Goal: Information Seeking & Learning: Learn about a topic

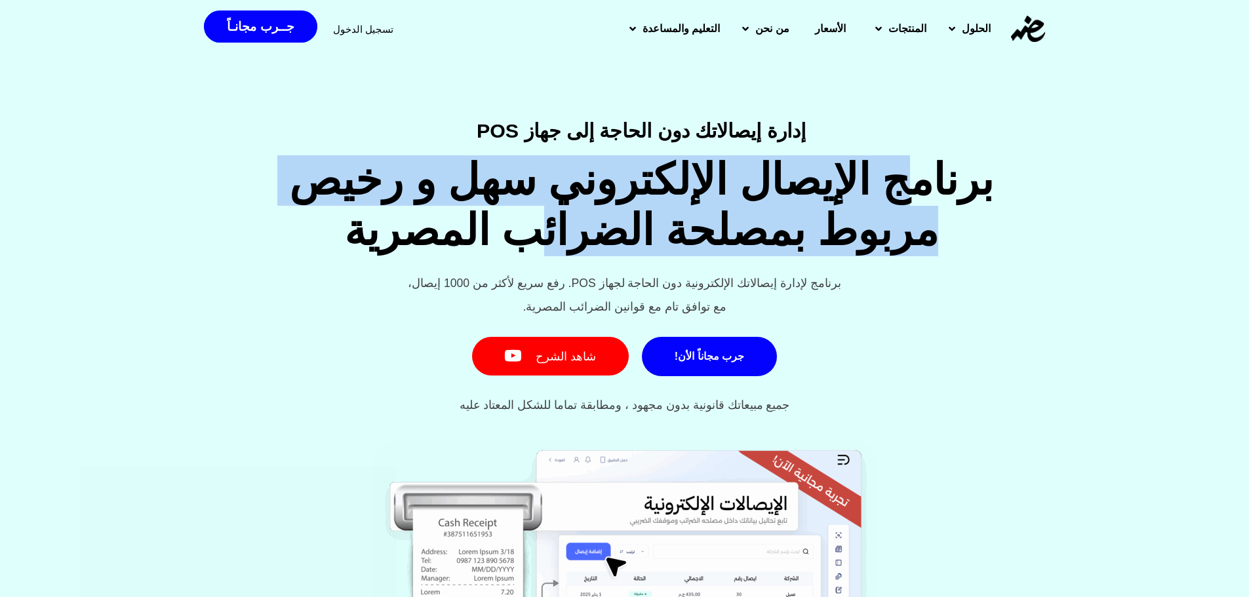
drag, startPoint x: 964, startPoint y: 182, endPoint x: 513, endPoint y: 217, distance: 451.7
click at [513, 217] on h1 "برنامج الإيصال الإلكتروني سهل و رخيص مربوط بمصلحة الضرائب المصرية" at bounding box center [641, 205] width 1110 height 101
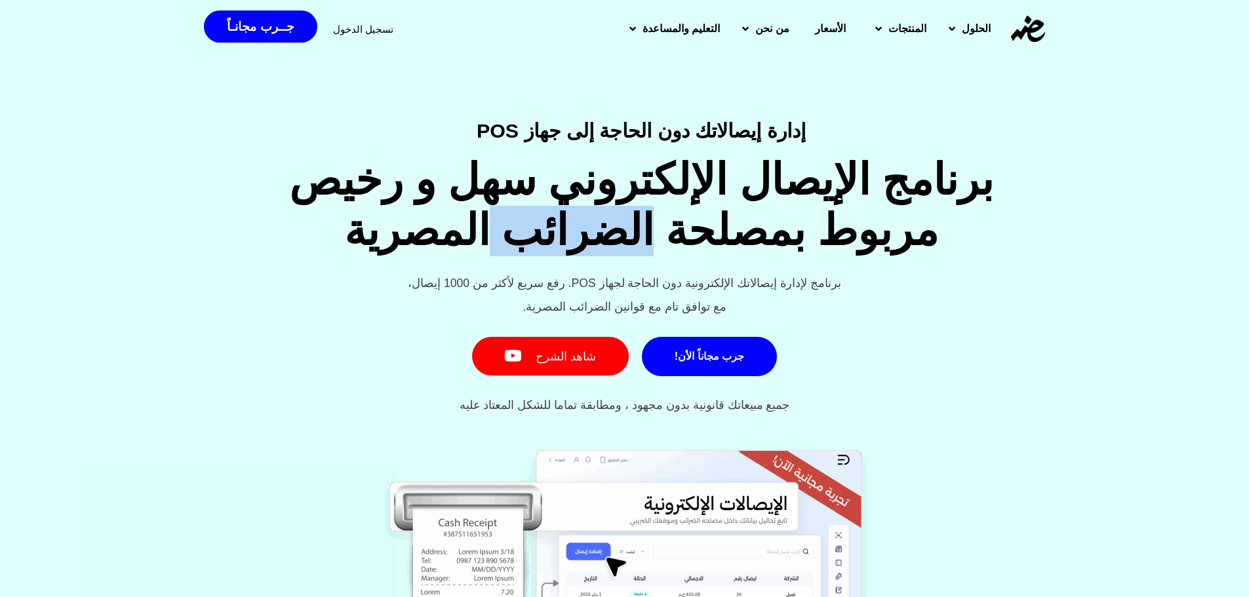
click at [513, 217] on h1 "برنامج الإيصال الإلكتروني سهل و رخيص مربوط بمصلحة الضرائب المصرية" at bounding box center [641, 205] width 1110 height 101
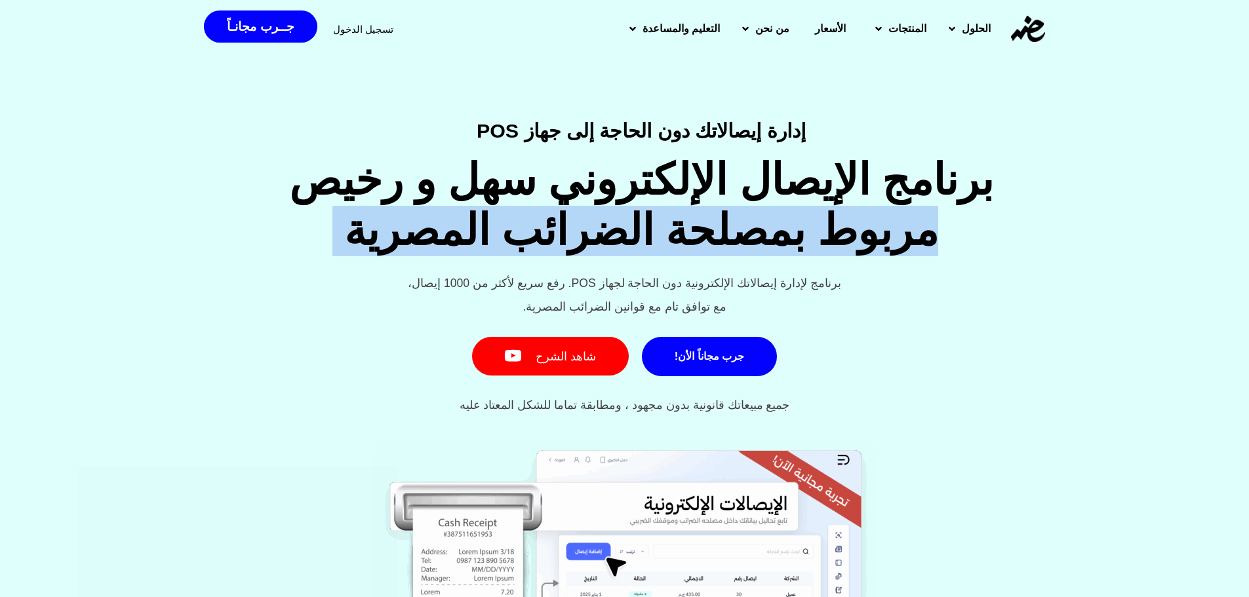
click at [513, 217] on h1 "برنامج الإيصال الإلكتروني سهل و رخيص مربوط بمصلحة الضرائب المصرية" at bounding box center [641, 205] width 1110 height 101
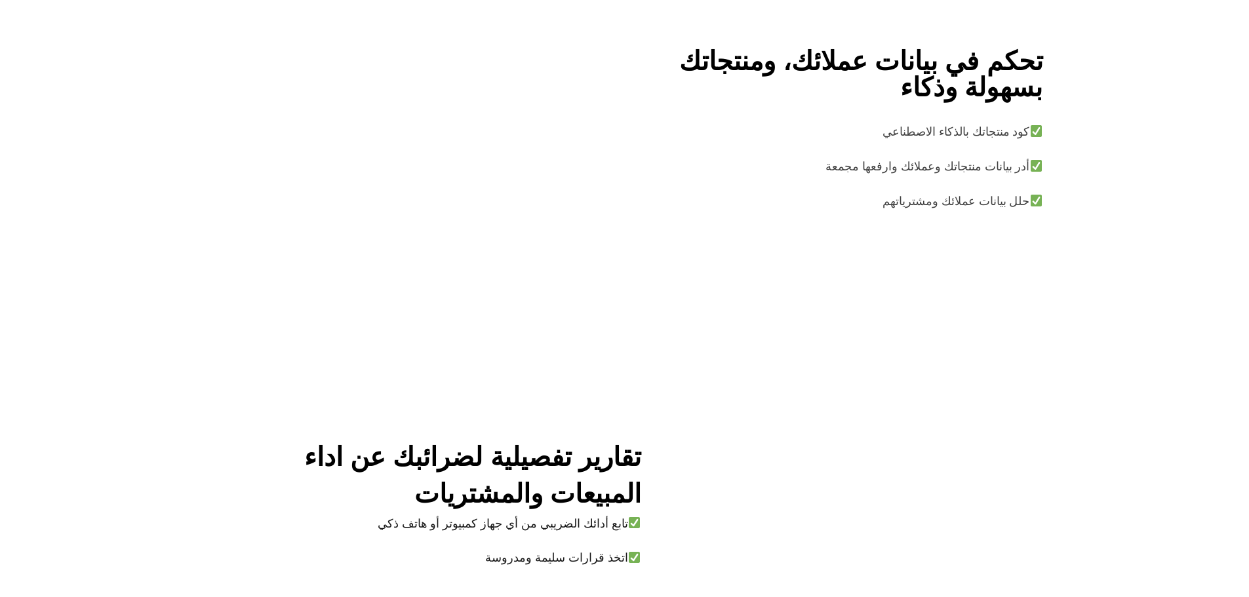
scroll to position [3059, 0]
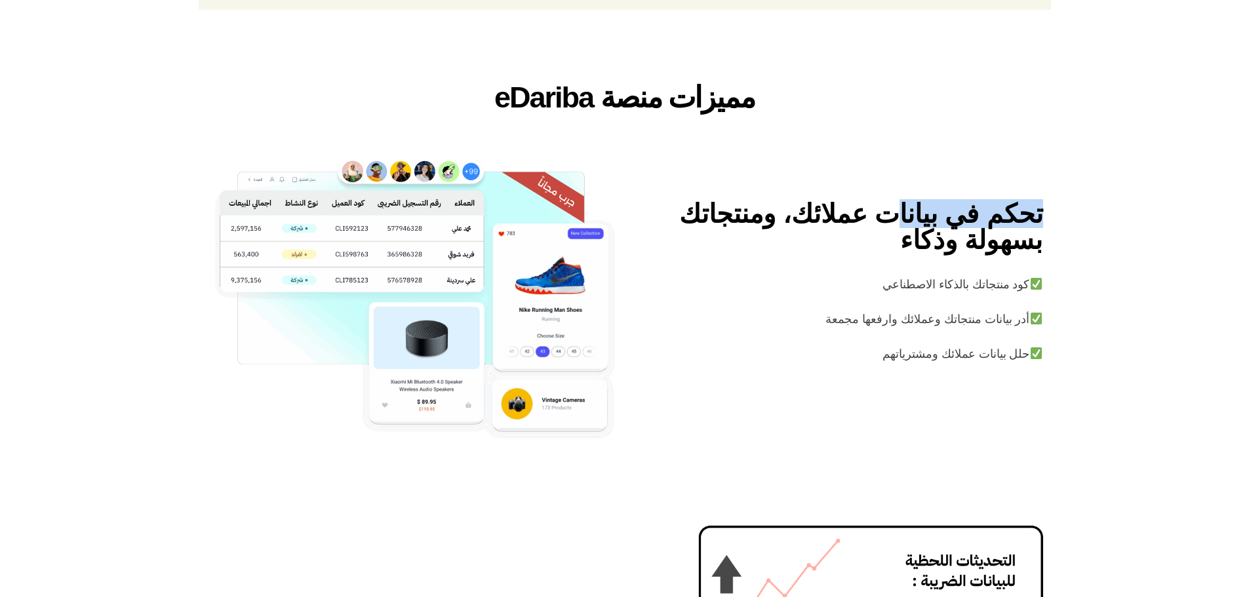
drag, startPoint x: 1063, startPoint y: 244, endPoint x: 911, endPoint y: 245, distance: 152.1
click at [911, 245] on div "تحكم في بيانات عملائك، ومنتجاتك بسهولة وذكاء كود منتجاتك بالذكاء الاصطناعي أدر …" at bounding box center [624, 300] width 1249 height 282
click at [957, 253] on h4 "تحكم في بيانات عملائك، ومنتجاتك بسهولة وذكاء" at bounding box center [838, 227] width 410 height 52
click at [1049, 236] on div "تحكم في بيانات عملائك، ومنتجاتك بسهولة وذكاء كود منتجاتك بالذكاء الاصطناعي أدر …" at bounding box center [838, 300] width 426 height 198
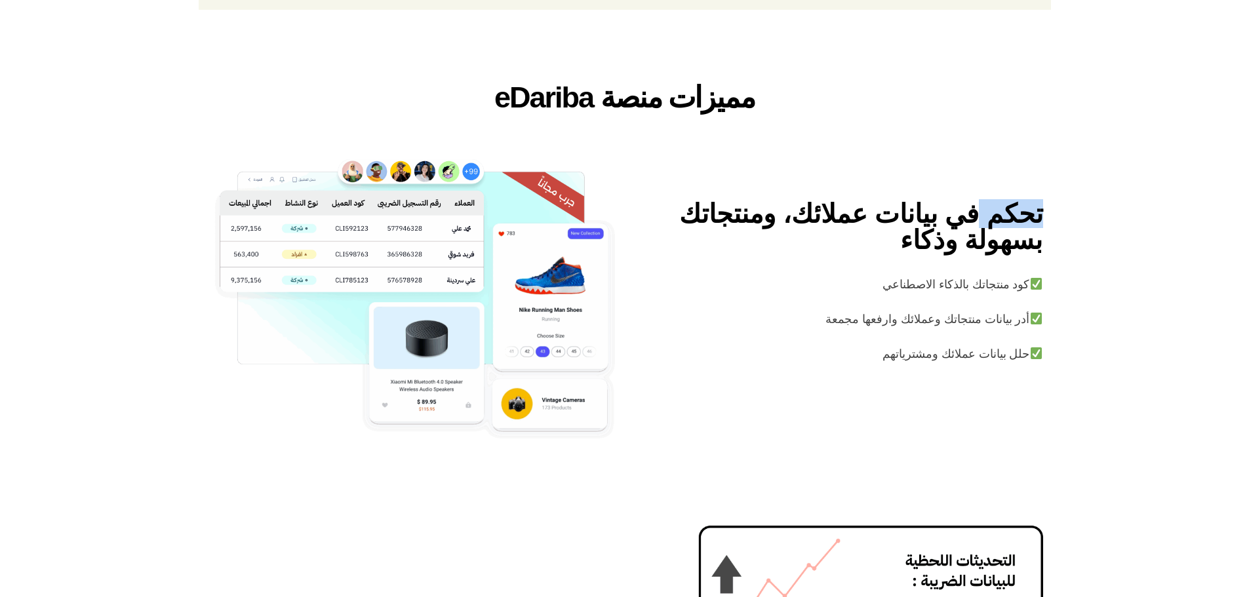
click at [1030, 235] on h4 "تحكم في بيانات عملائك، ومنتجاتك بسهولة وذكاء" at bounding box center [838, 227] width 410 height 52
click at [1029, 234] on h4 "تحكم في بيانات عملائك، ومنتجاتك بسهولة وذكاء" at bounding box center [838, 227] width 410 height 52
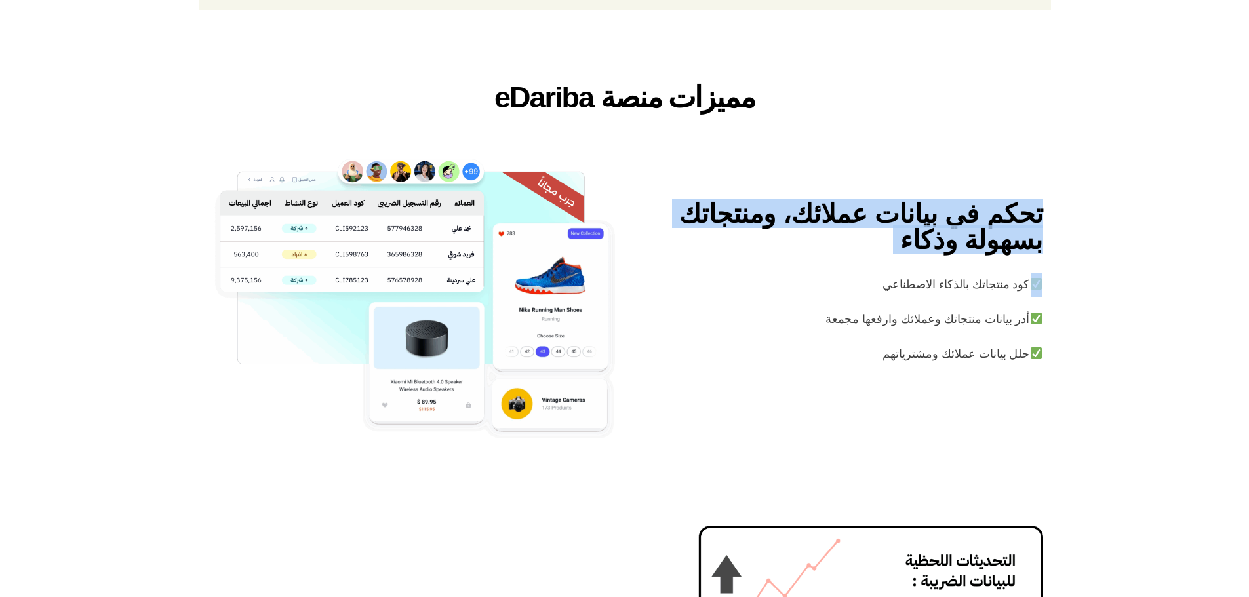
click at [1029, 233] on h4 "تحكم في بيانات عملائك، ومنتجاتك بسهولة وذكاء" at bounding box center [838, 227] width 410 height 52
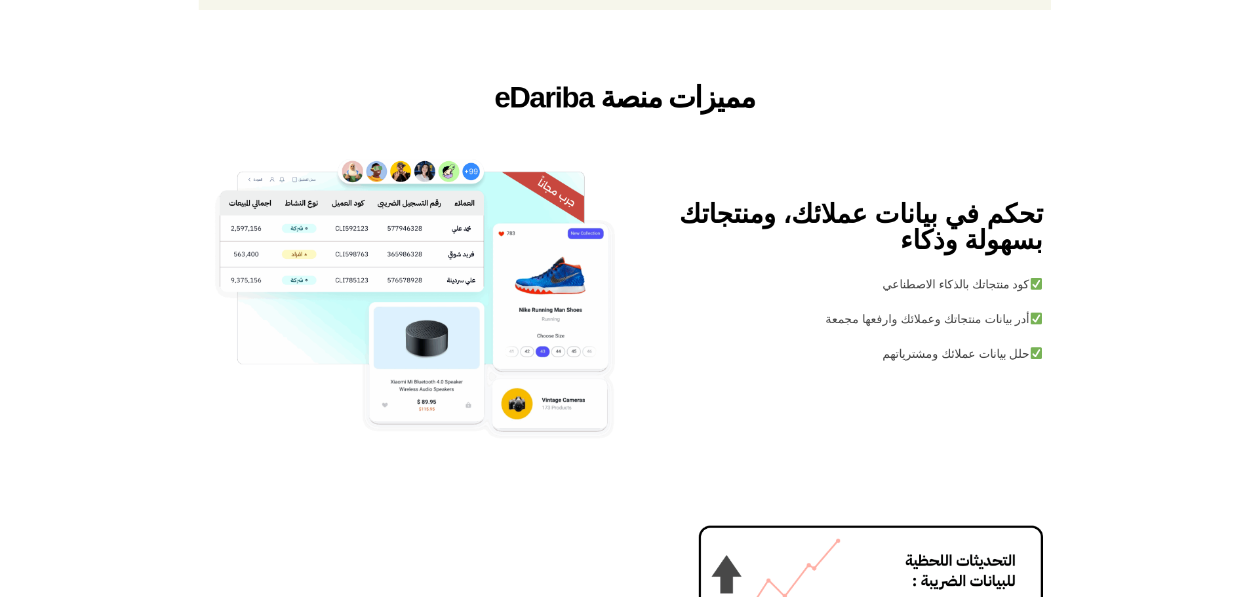
click at [707, 113] on h3 "مميزات منصة eDariba" at bounding box center [625, 97] width 852 height 31
click at [875, 253] on h4 "تحكم في بيانات عملائك، ومنتجاتك بسهولة وذكاء" at bounding box center [838, 227] width 410 height 52
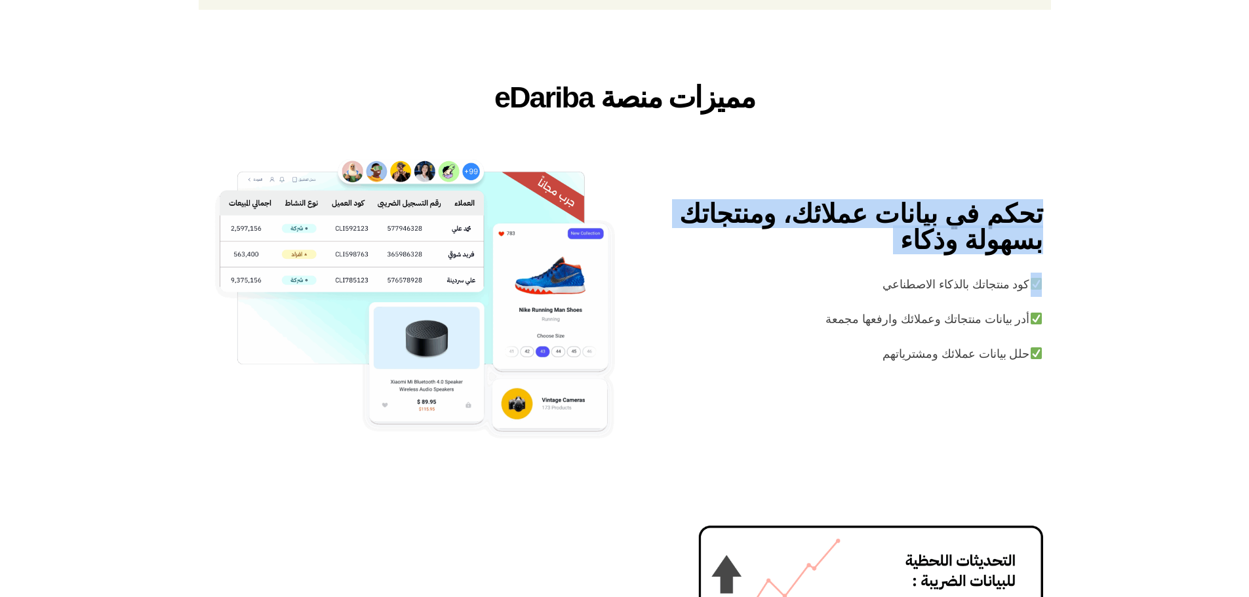
drag, startPoint x: 912, startPoint y: 252, endPoint x: 1025, endPoint y: 236, distance: 114.6
click at [1025, 236] on h4 "تحكم في بيانات عملائك، ومنتجاتك بسهولة وذكاء" at bounding box center [838, 227] width 410 height 52
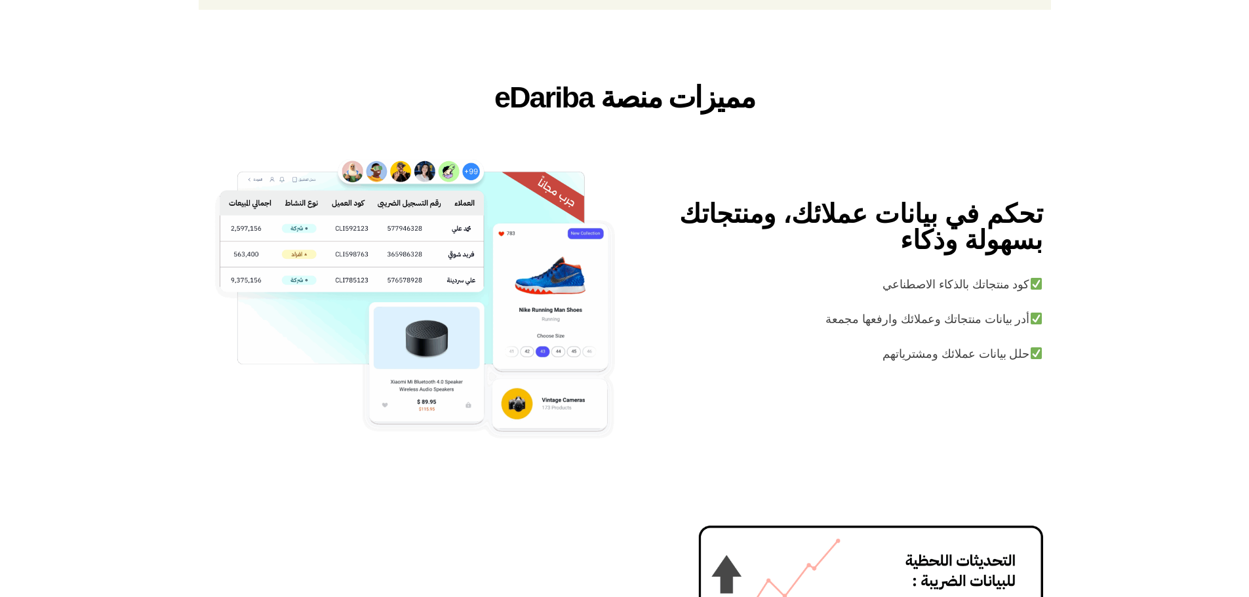
click at [716, 280] on div "كود منتجاتك بالذكاء الاصطناعي أدر بيانات منتجاتك وعملائك وارفعها مجمعة حلل بيان…" at bounding box center [838, 326] width 410 height 146
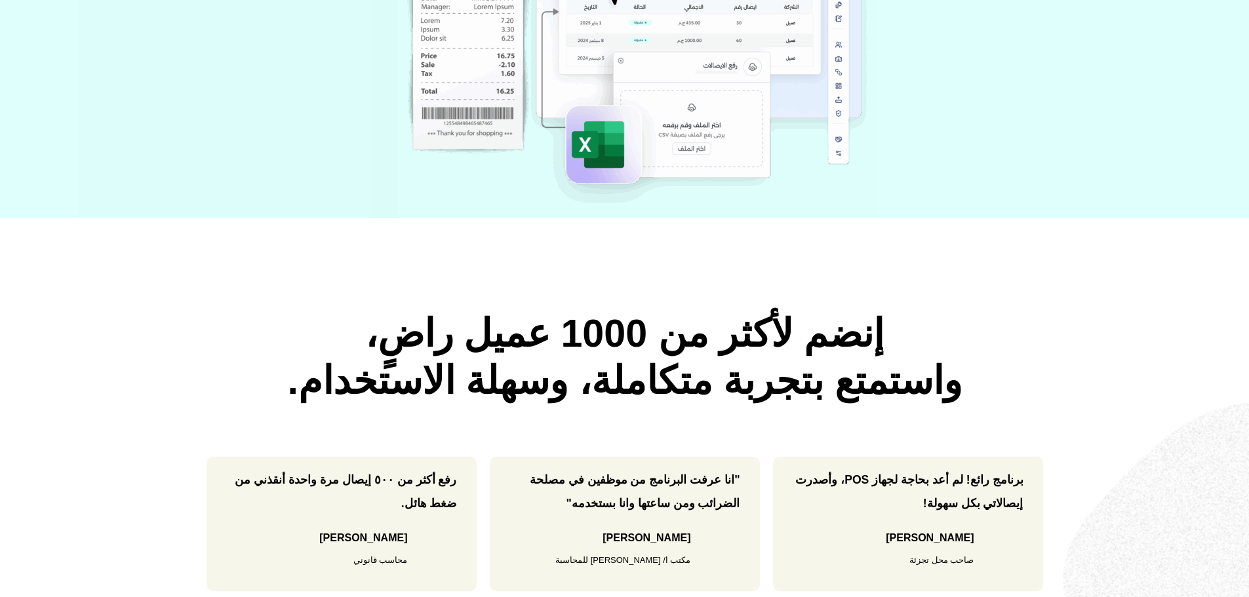
scroll to position [0, 0]
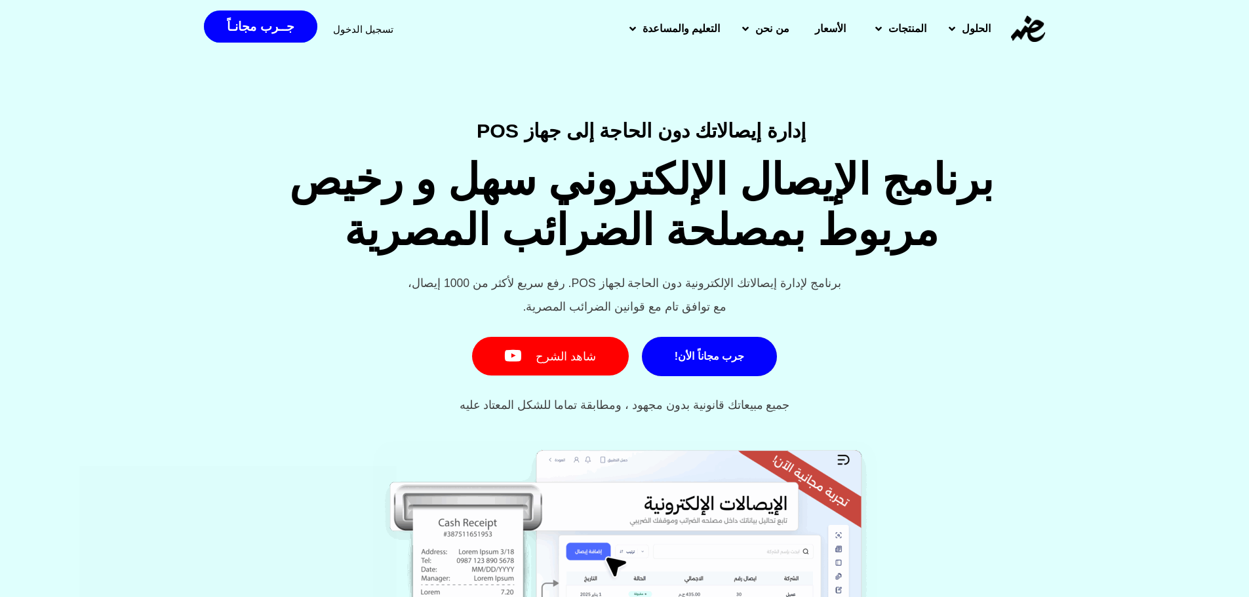
click at [1018, 36] on img at bounding box center [1028, 29] width 34 height 26
